Goal: Book appointment/travel/reservation

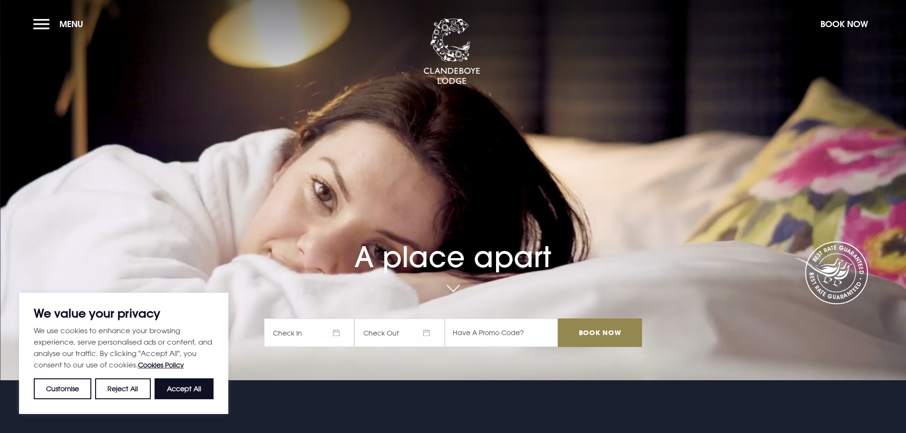
click at [340, 330] on span "Check In" at bounding box center [309, 333] width 90 height 29
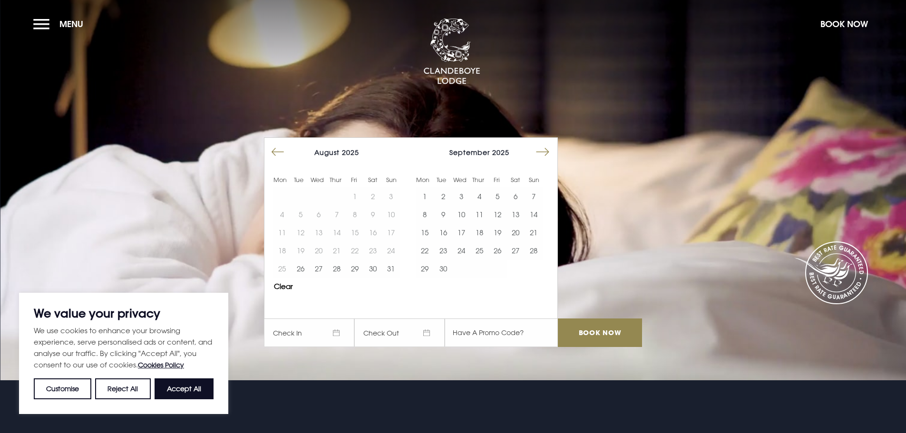
click at [540, 150] on button "Move forward to switch to the next month." at bounding box center [542, 152] width 18 height 18
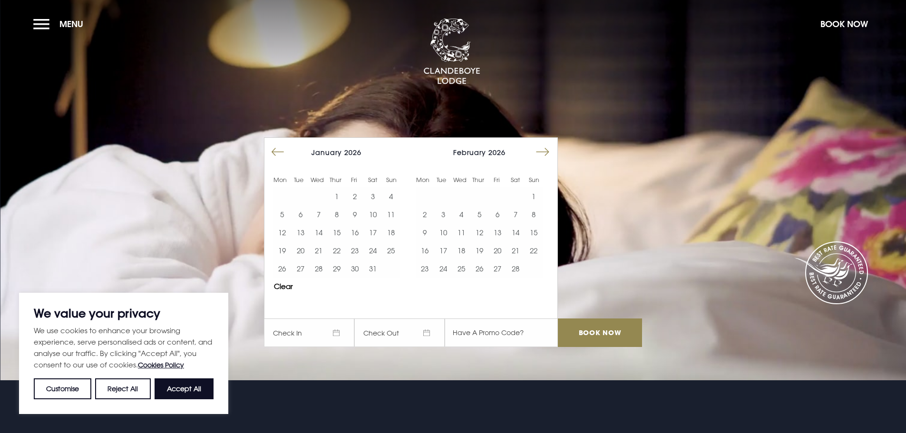
click at [540, 150] on button "Move forward to switch to the next month." at bounding box center [542, 152] width 18 height 18
click at [524, 247] on button "23" at bounding box center [515, 251] width 18 height 18
click at [459, 338] on input "text" at bounding box center [501, 333] width 113 height 29
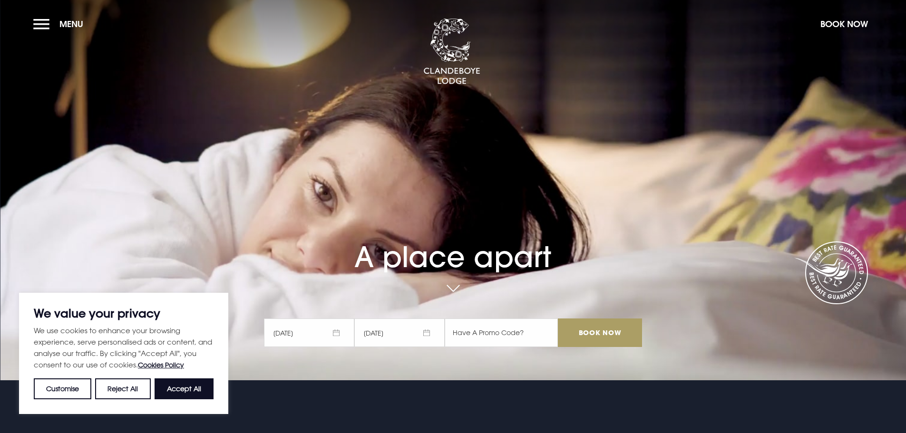
click at [608, 341] on input "Book Now" at bounding box center [600, 333] width 84 height 29
